Goal: Contribute content: Contribute content

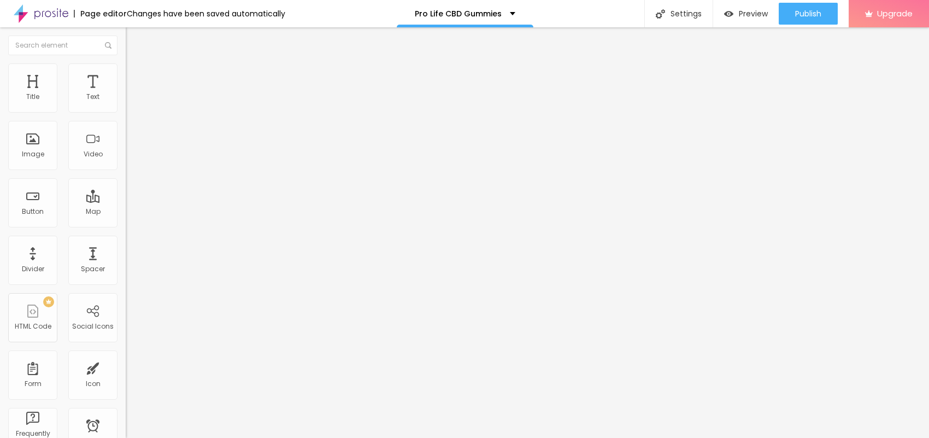
click at [126, 94] on span "Add image" at bounding box center [148, 89] width 45 height 9
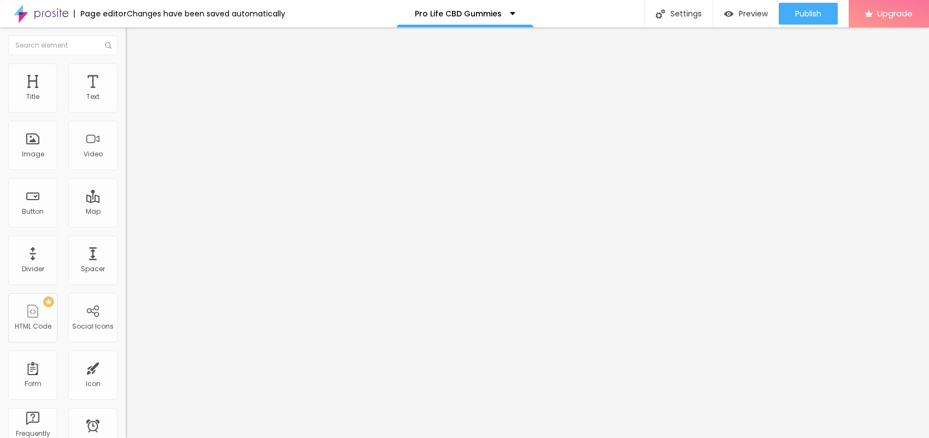
click at [126, 110] on input "text" at bounding box center [191, 104] width 131 height 11
paste input "Pro Life CBD Gummies"
type input "Pro Life CBD Gummies"
click at [126, 69] on li "Style" at bounding box center [189, 68] width 126 height 11
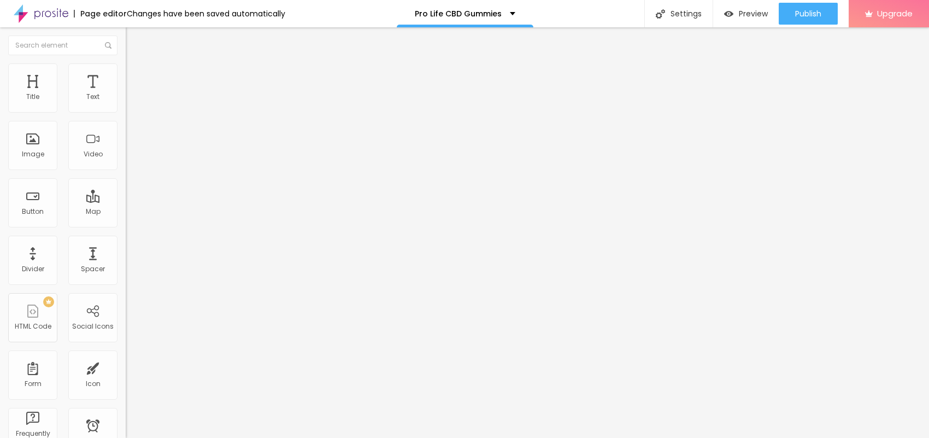
type input "95"
type input "90"
type input "85"
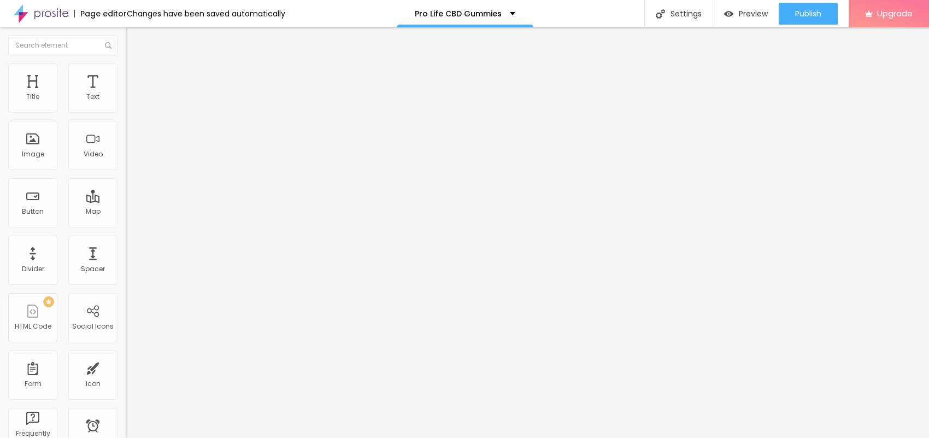
type input "85"
type input "80"
type input "75"
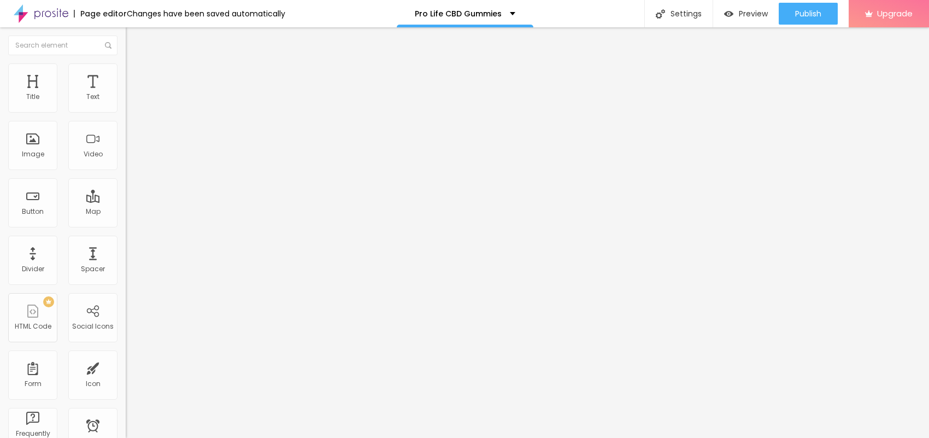
type input "70"
type input "65"
type input "60"
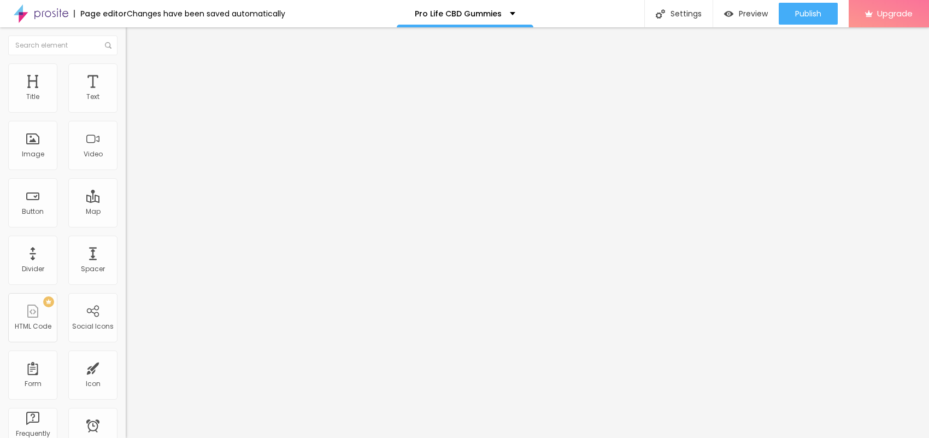
type input "60"
type input "55"
type input "50"
drag, startPoint x: 114, startPoint y: 118, endPoint x: 55, endPoint y: 115, distance: 58.5
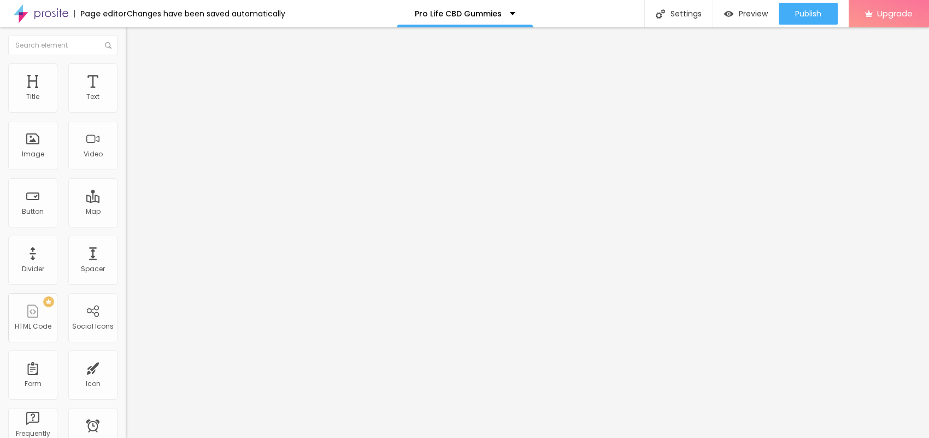
type input "50"
click at [126, 112] on input "range" at bounding box center [161, 107] width 70 height 9
click at [126, 62] on img at bounding box center [131, 57] width 10 height 10
drag, startPoint x: 45, startPoint y: 292, endPoint x: 0, endPoint y: 276, distance: 48.2
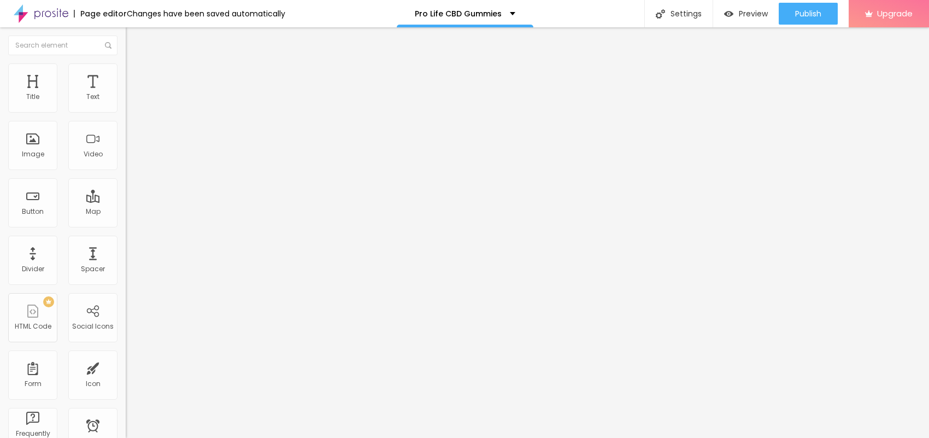
click at [126, 250] on div "Change image Image description (Alt) Pro Life CBD Gummies Align Aspect Ratio Or…" at bounding box center [189, 167] width 126 height 164
paste input "[URL][DOMAIN_NAME]"
type input "[URL][DOMAIN_NAME]"
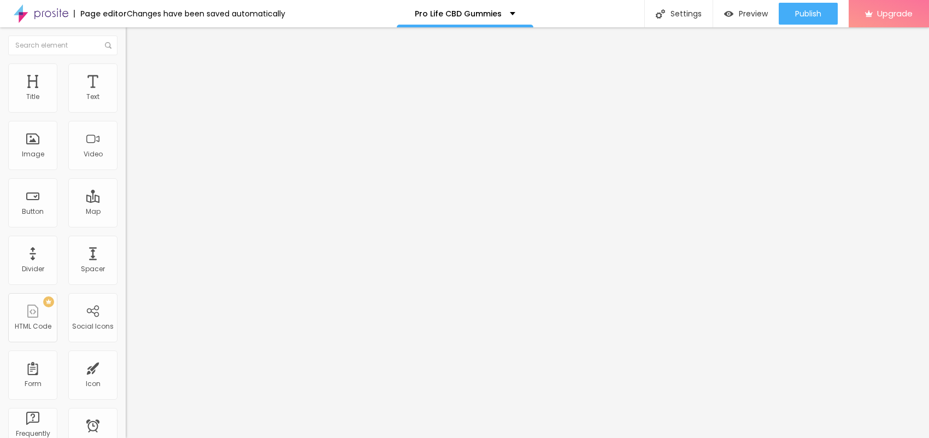
drag, startPoint x: 50, startPoint y: 122, endPoint x: 0, endPoint y: 120, distance: 49.7
click at [126, 120] on div "Text Click me Align Size Default Small Default Big Link URL https:// Open in ne…" at bounding box center [189, 164] width 126 height 159
paste input "😍👇SHOP NOW😍👇"
type input "😍👇SHOP NOW😍👇"
drag, startPoint x: 42, startPoint y: 222, endPoint x: 11, endPoint y: 261, distance: 49.0
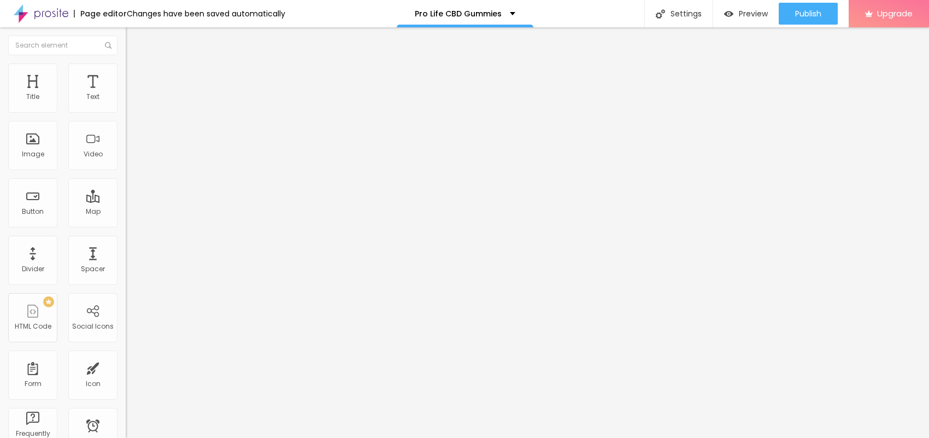
click at [126, 239] on div "Text 😍👇SHOP NOW😍👇 Align Size Default Small Default Big Link URL https:// Open i…" at bounding box center [189, 164] width 126 height 159
paste input "[URL][DOMAIN_NAME]"
type input "[URL][DOMAIN_NAME]"
click at [131, 101] on icon "button" at bounding box center [133, 98] width 4 height 4
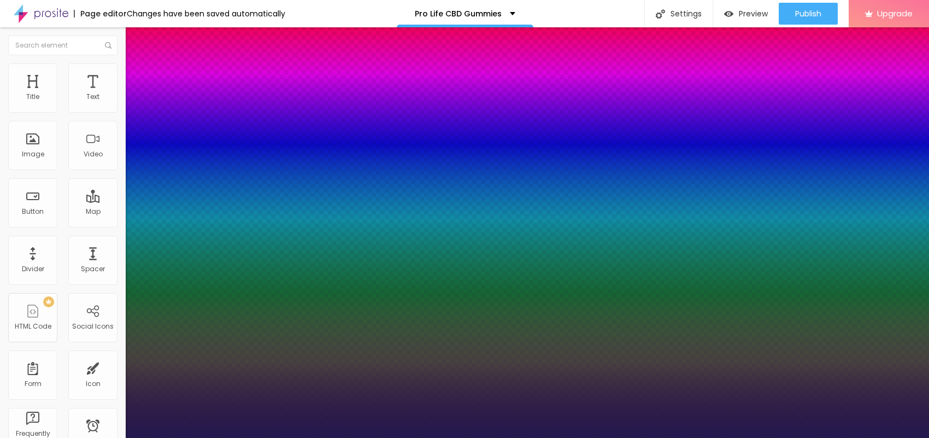
type input "15"
type input "1"
type input "16"
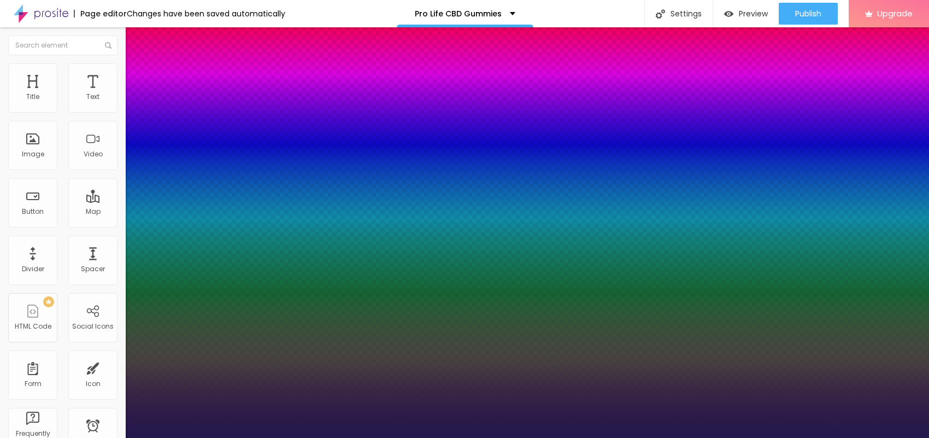
type input "1"
drag, startPoint x: 145, startPoint y: 182, endPoint x: 154, endPoint y: 183, distance: 8.3
type input "19"
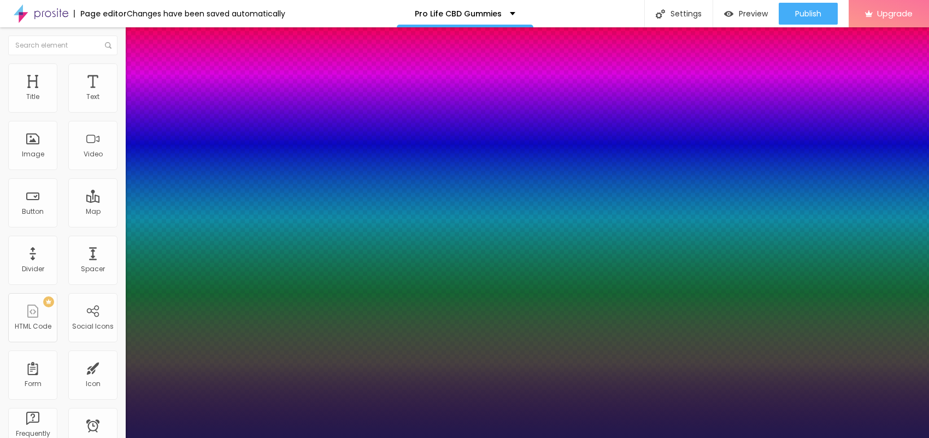
type input "1"
type input "27"
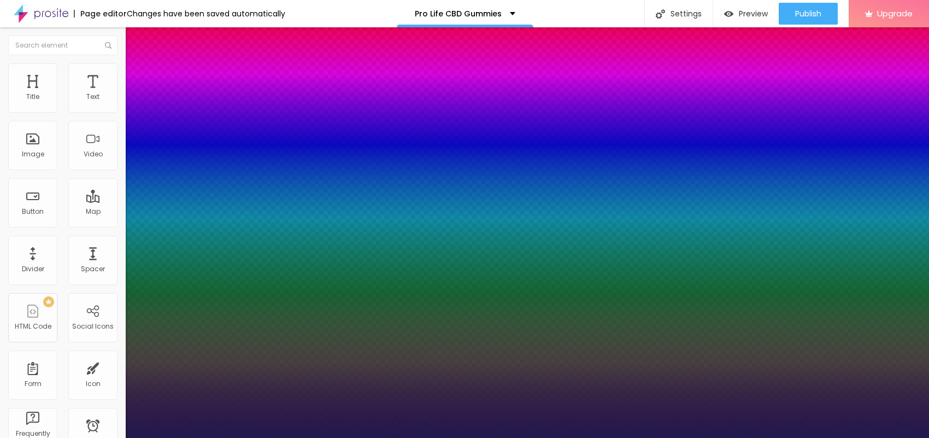
type input "1"
type input "27"
type input "1"
type input "26"
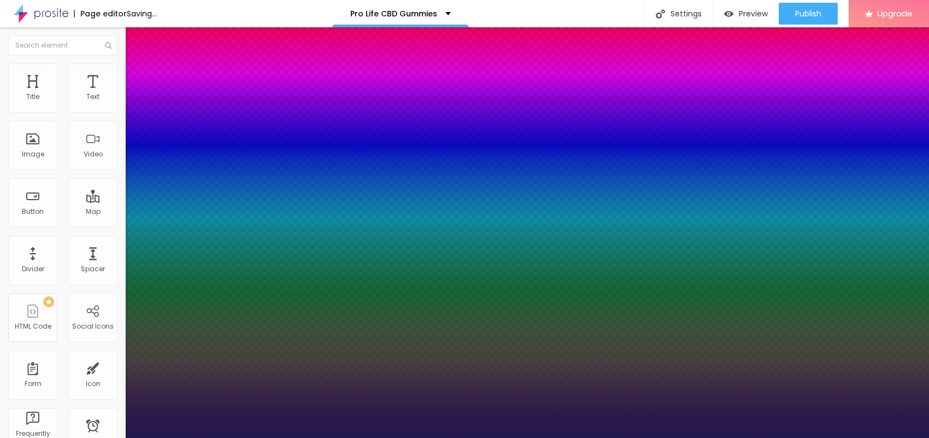
type input "26"
type input "1"
type input "25"
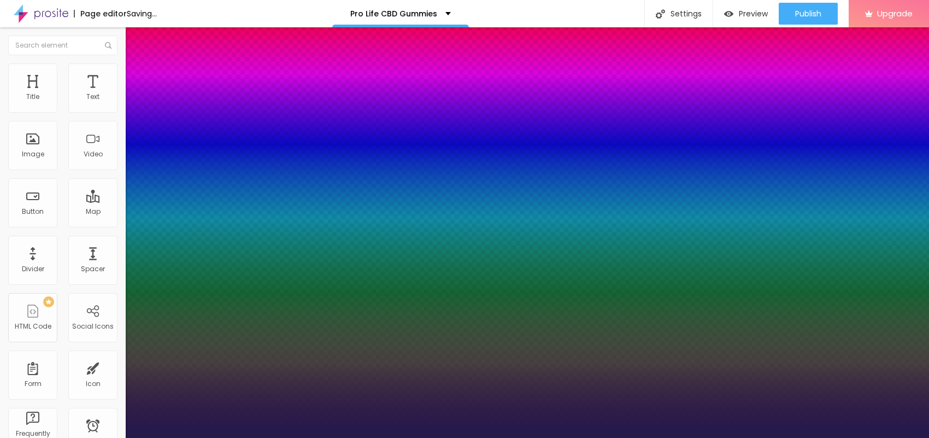
type input "1"
type input "24"
type input "1"
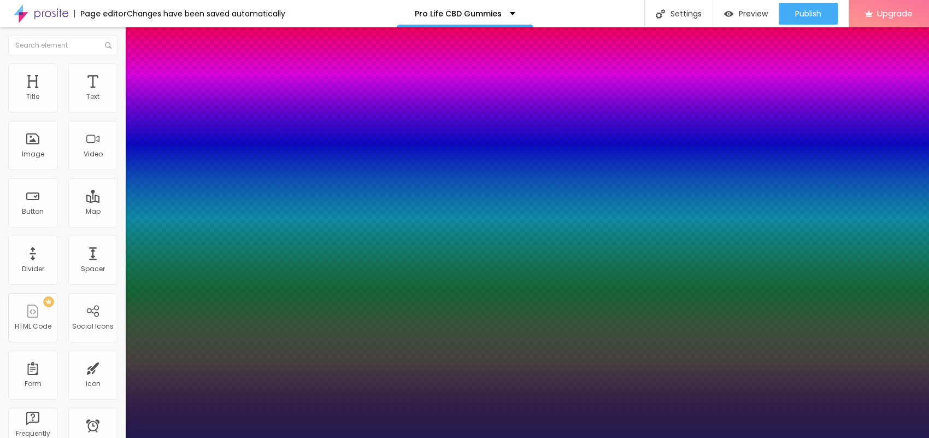
type input "23"
type input "1"
type input "23"
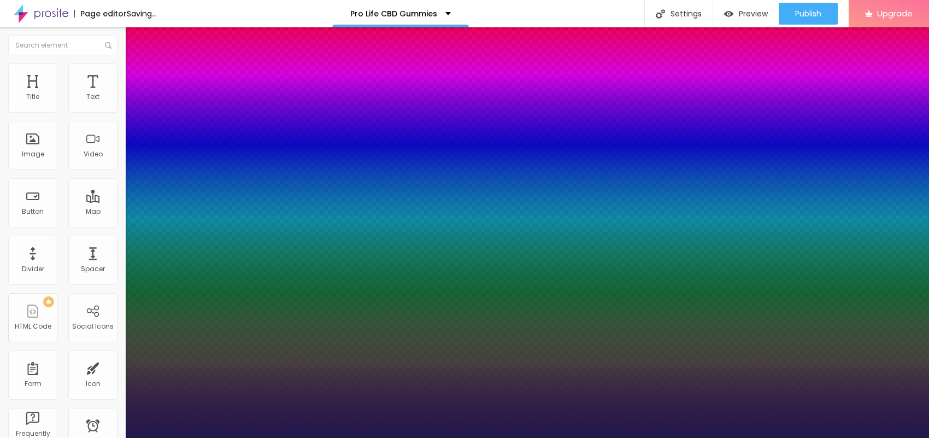
type input "1"
drag, startPoint x: 154, startPoint y: 179, endPoint x: 148, endPoint y: 179, distance: 6.0
type input "20"
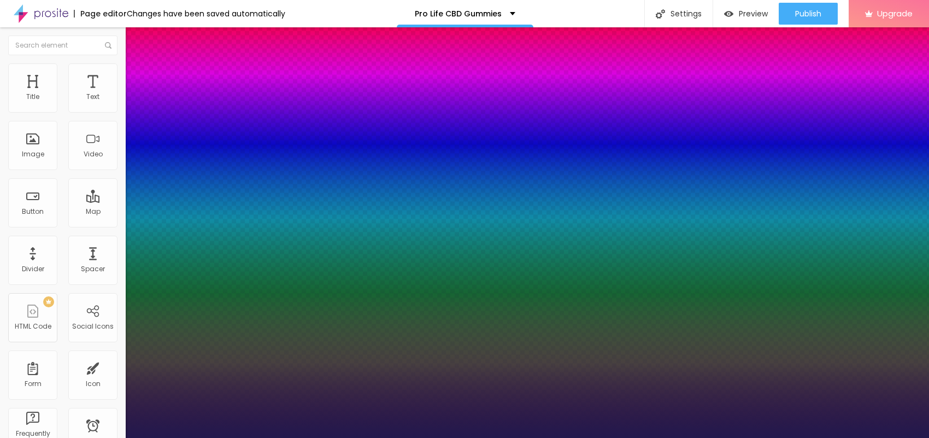
type input "20"
type input "1"
type input "19"
type input "1"
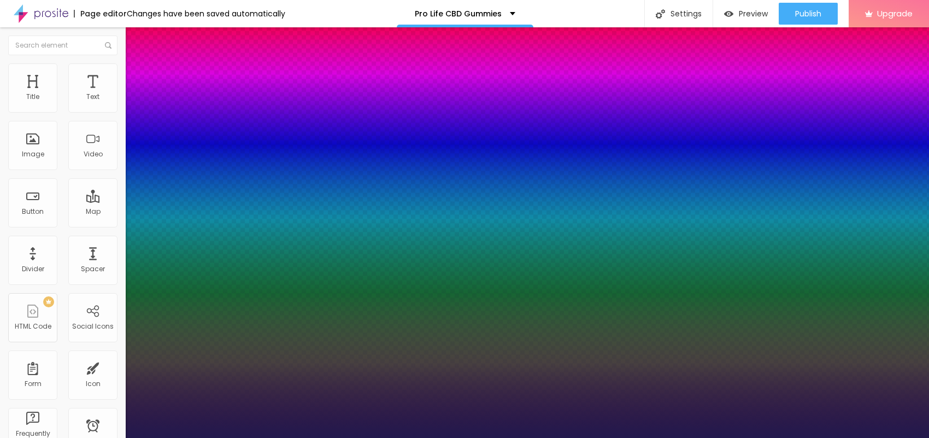
type input "20"
type input "1"
type input "22"
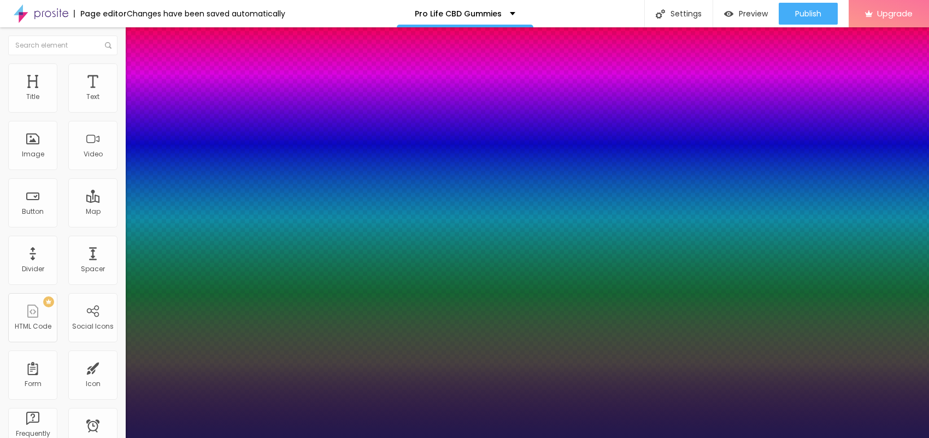
type input "1"
type input "22"
click at [550, 437] on div at bounding box center [464, 438] width 929 height 0
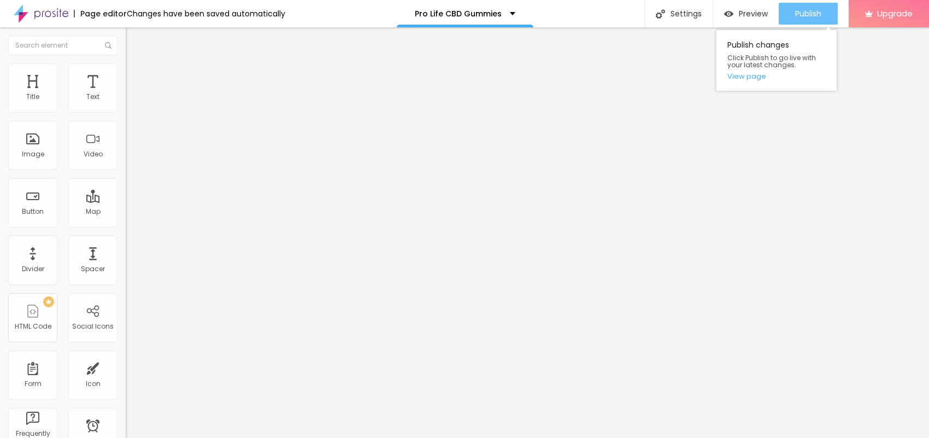
click at [807, 13] on span "Publish" at bounding box center [808, 13] width 26 height 9
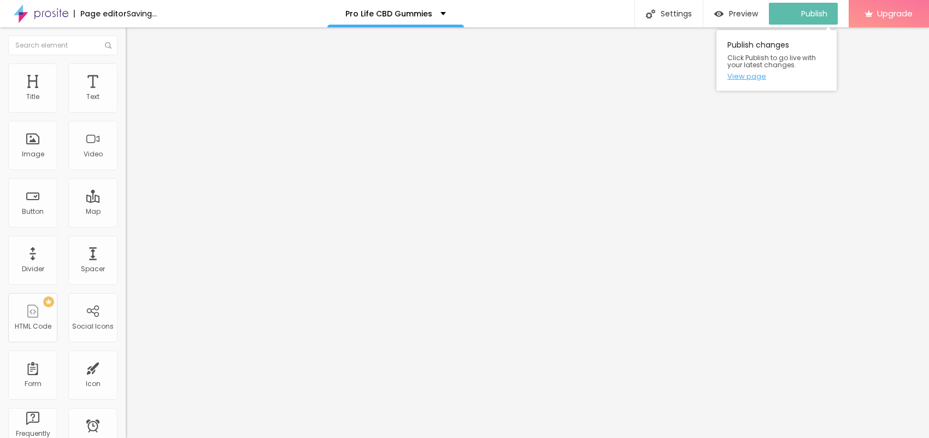
click at [746, 80] on link "View page" at bounding box center [776, 76] width 98 height 7
